Goal: Information Seeking & Learning: Learn about a topic

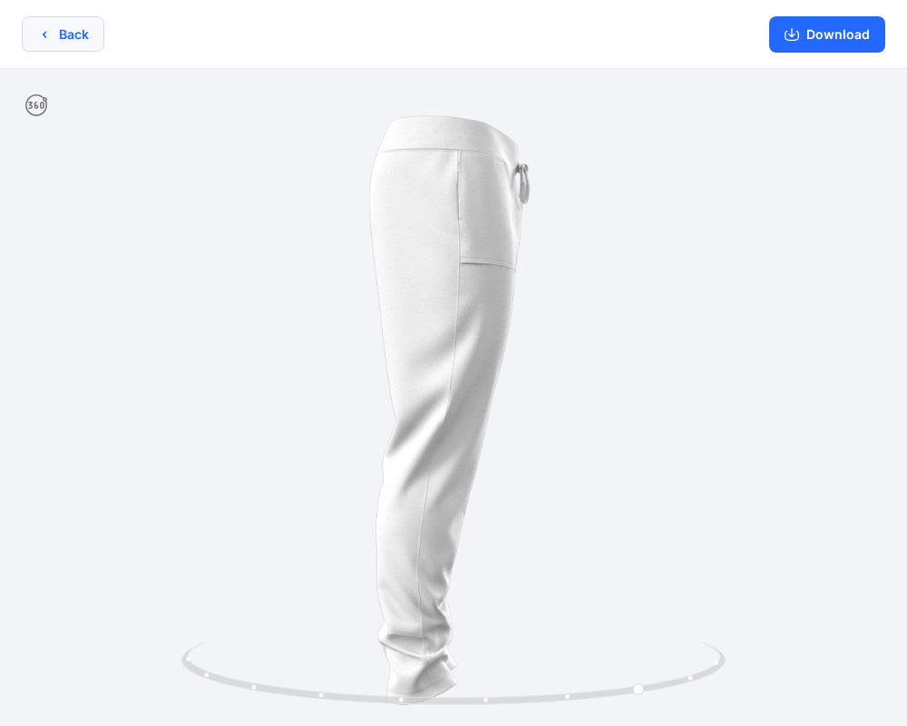
click at [76, 35] on button "Back" at bounding box center [63, 33] width 83 height 35
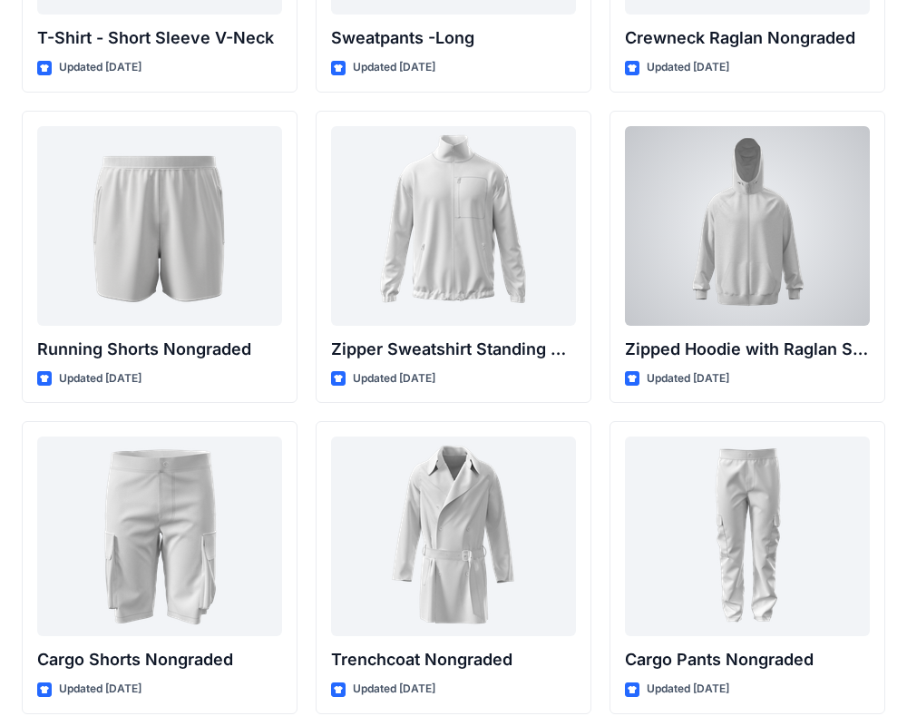
scroll to position [2159, 0]
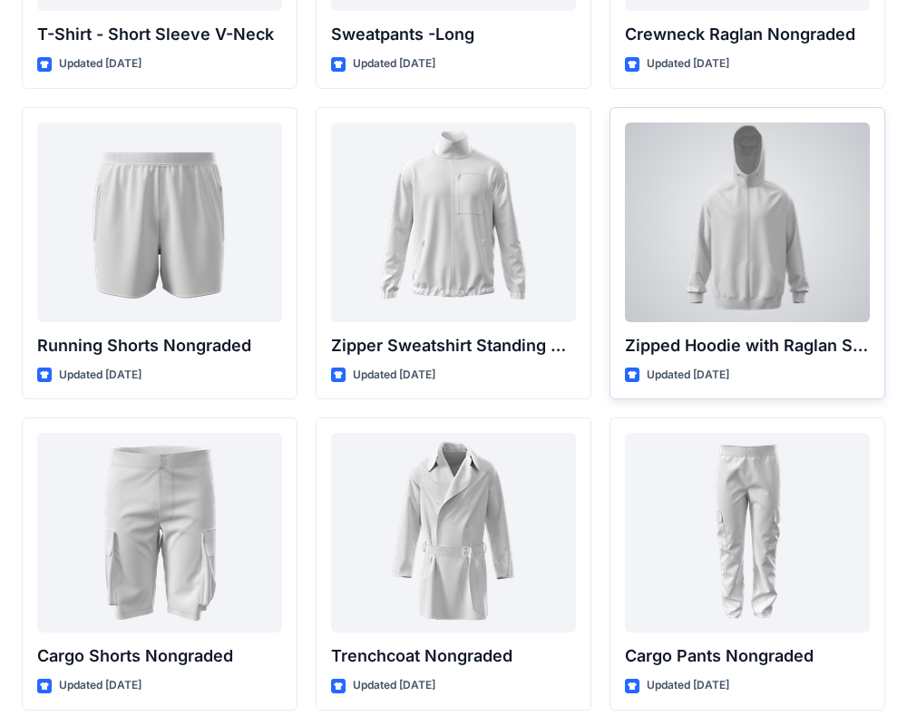
click at [795, 289] on div at bounding box center [747, 222] width 245 height 200
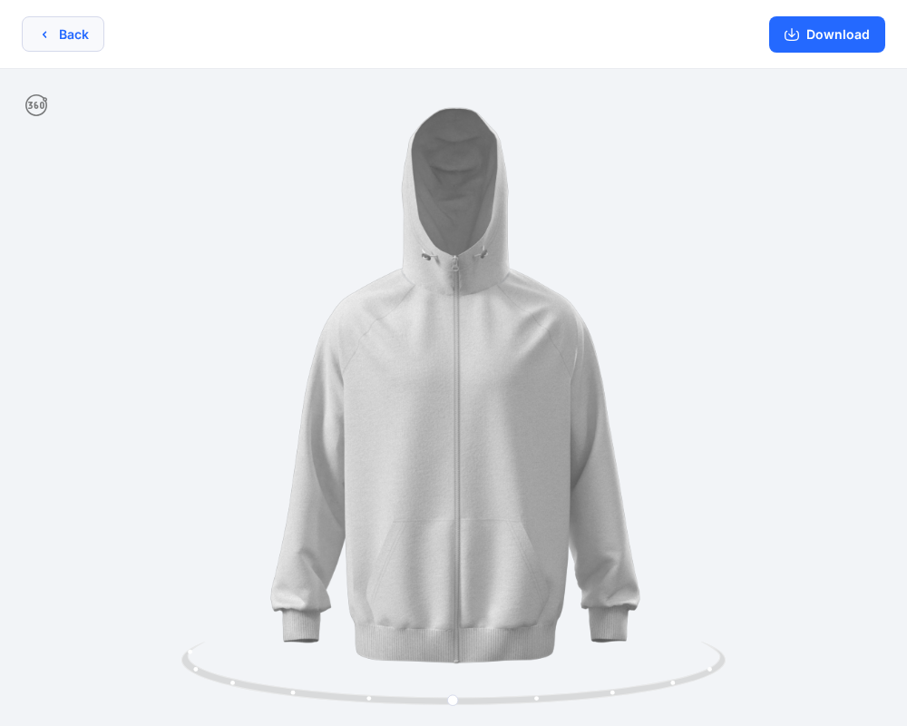
click at [44, 31] on icon "button" at bounding box center [44, 34] width 15 height 15
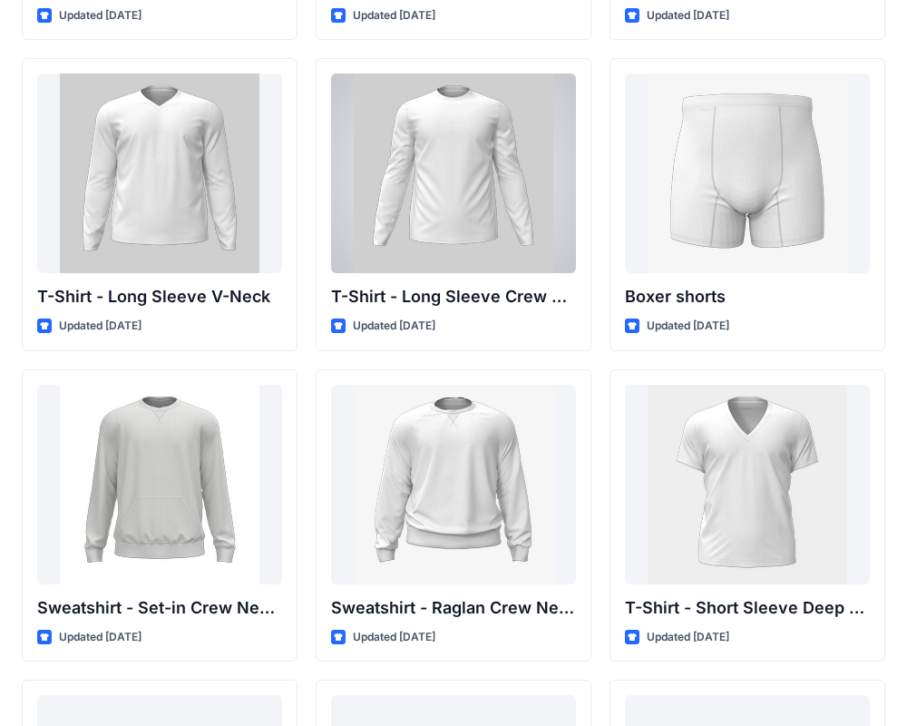
scroll to position [1255, 0]
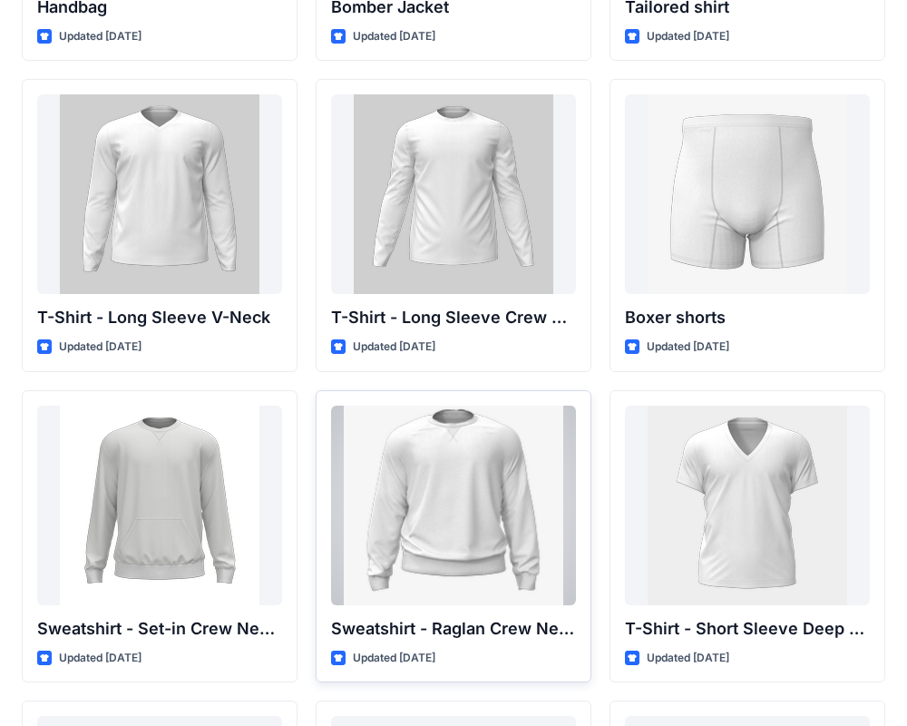
click at [477, 494] on div at bounding box center [453, 506] width 245 height 200
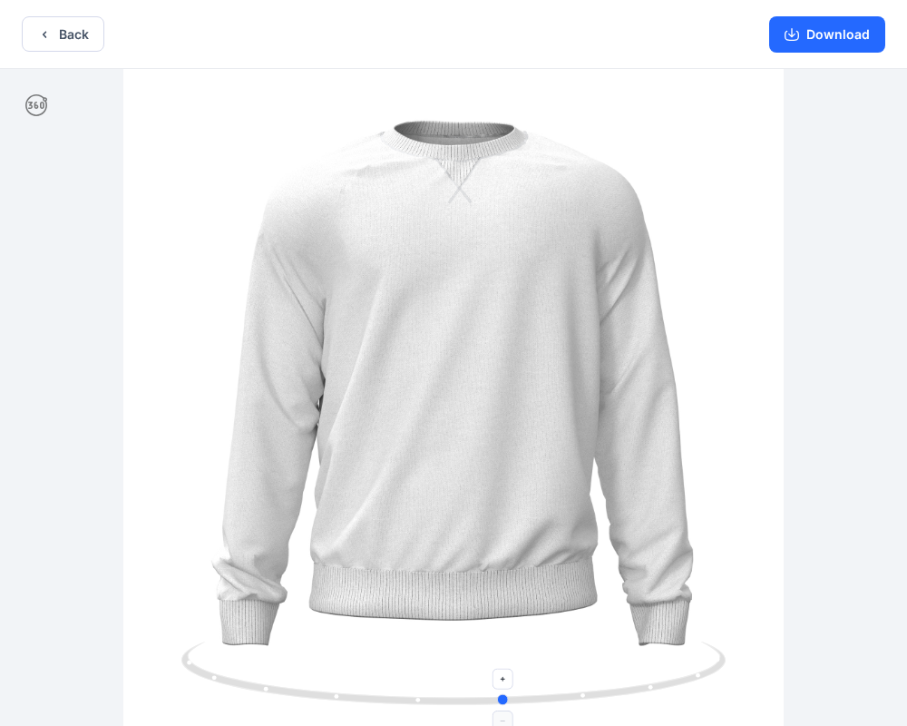
drag, startPoint x: 453, startPoint y: 704, endPoint x: 515, endPoint y: 684, distance: 65.7
click at [516, 684] on icon at bounding box center [455, 675] width 549 height 68
click at [437, 708] on icon at bounding box center [455, 675] width 549 height 68
click at [429, 703] on icon at bounding box center [455, 675] width 549 height 68
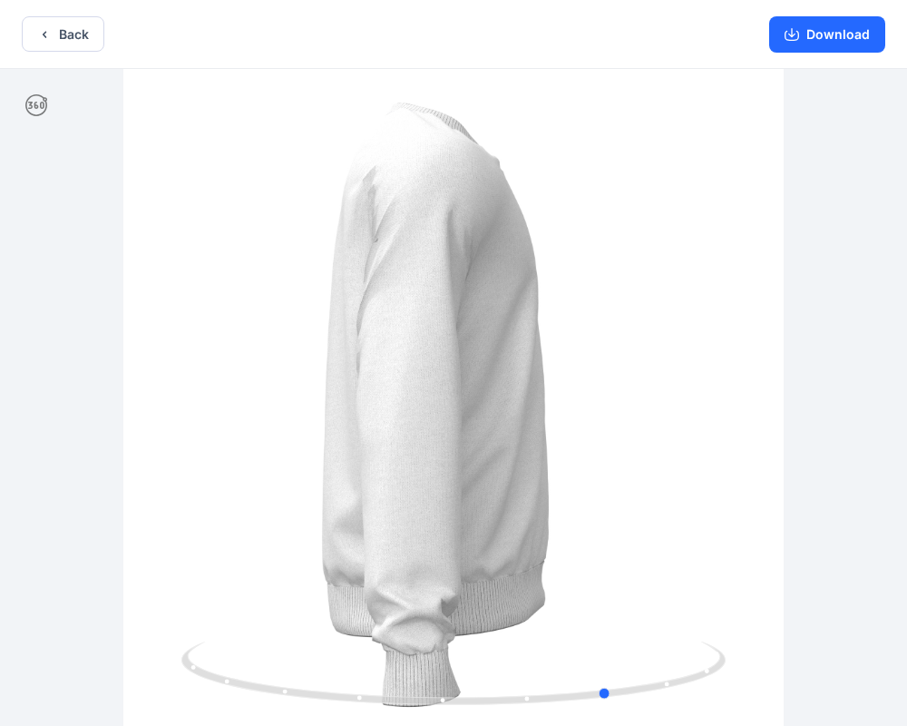
drag, startPoint x: 398, startPoint y: 528, endPoint x: 491, endPoint y: 499, distance: 97.0
click at [491, 499] on div at bounding box center [453, 399] width 907 height 661
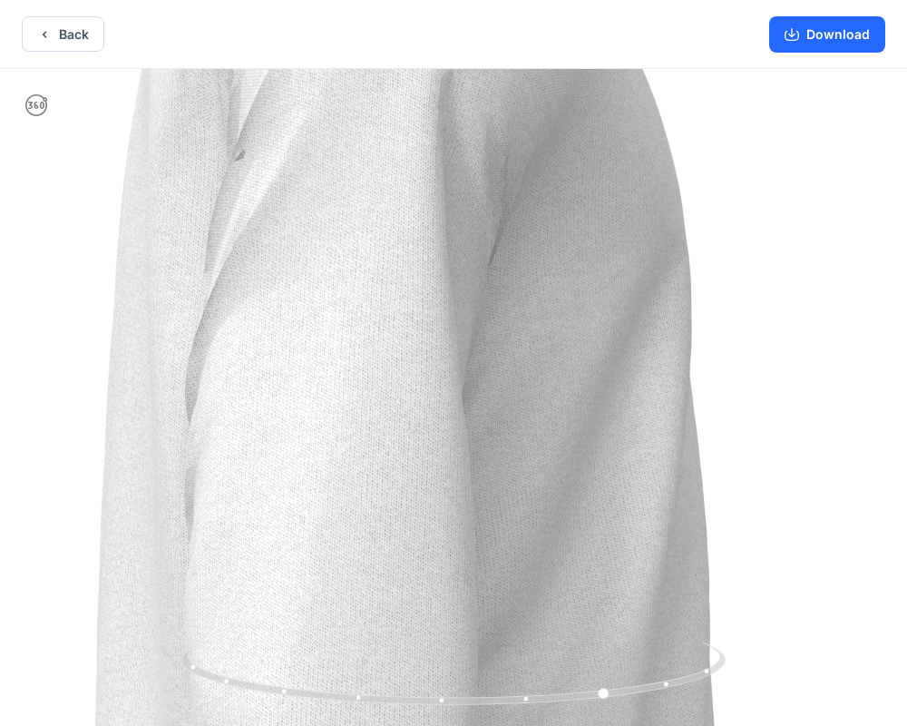
drag, startPoint x: 492, startPoint y: 436, endPoint x: 492, endPoint y: 635, distance: 198.7
click at [492, 635] on img at bounding box center [455, 598] width 1840 height 1840
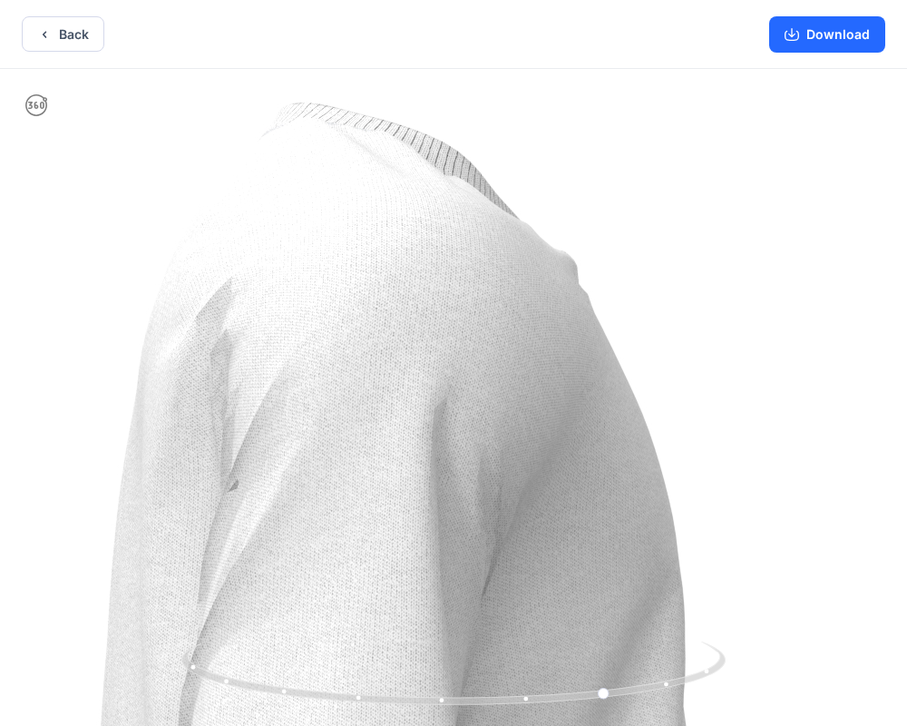
drag, startPoint x: 495, startPoint y: 465, endPoint x: 491, endPoint y: 788, distance: 323.9
click at [491, 725] on html "Back Download Version History" at bounding box center [453, 364] width 907 height 729
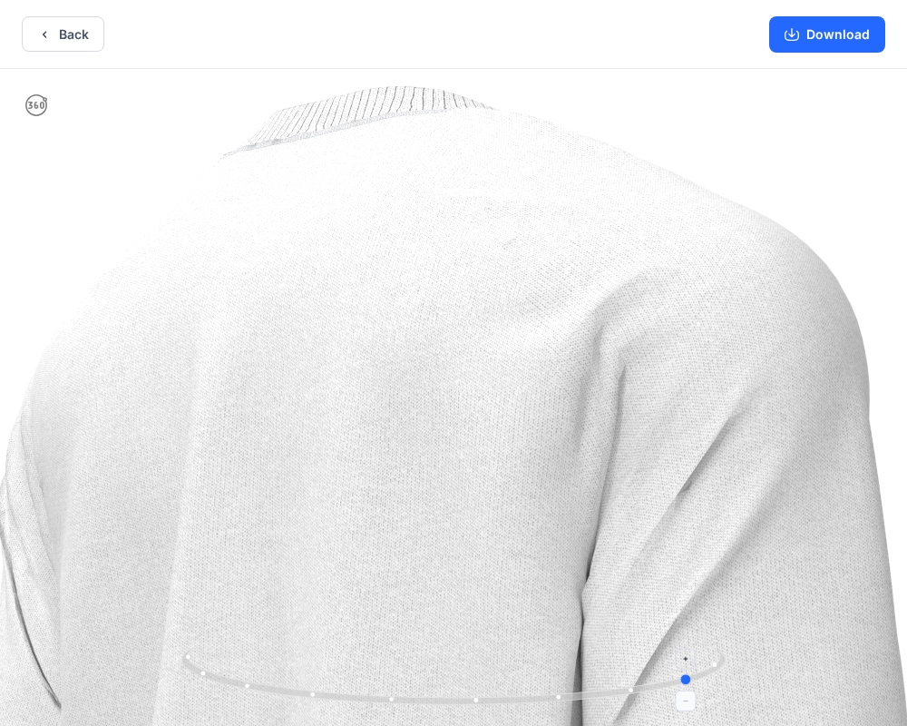
drag, startPoint x: 617, startPoint y: 693, endPoint x: 704, endPoint y: 669, distance: 90.5
click at [704, 669] on icon at bounding box center [455, 675] width 549 height 68
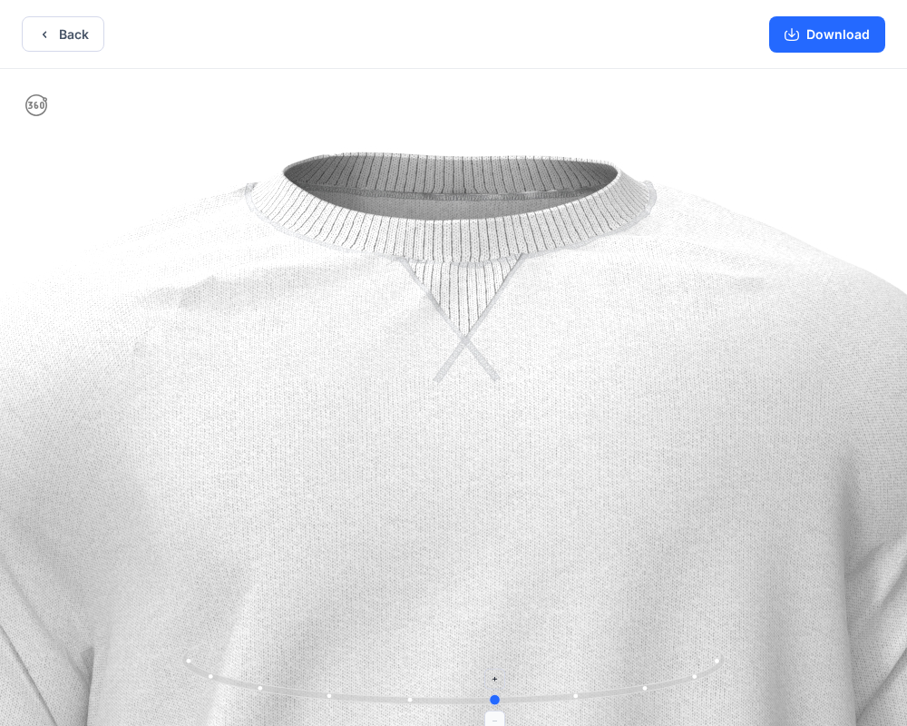
drag, startPoint x: 704, startPoint y: 669, endPoint x: 530, endPoint y: 676, distance: 174.4
click at [530, 676] on icon at bounding box center [455, 675] width 549 height 68
click at [806, 44] on button "Download" at bounding box center [827, 34] width 116 height 36
